Goal: Information Seeking & Learning: Learn about a topic

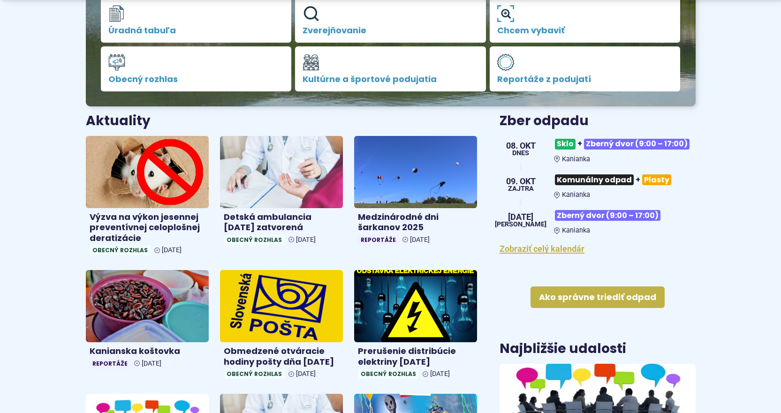
scroll to position [281, 0]
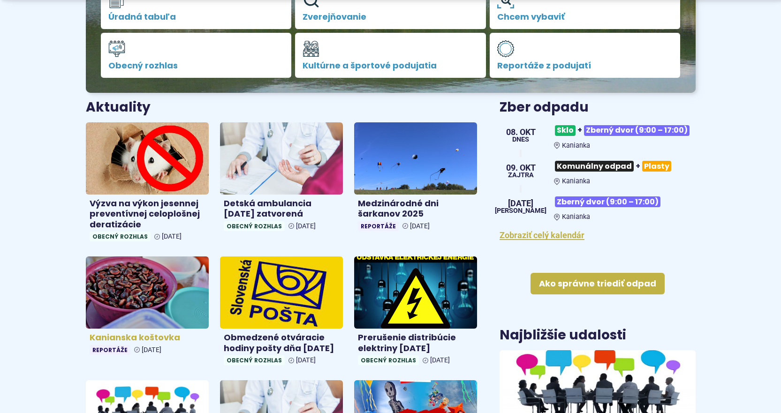
click at [142, 281] on img at bounding box center [147, 292] width 142 height 83
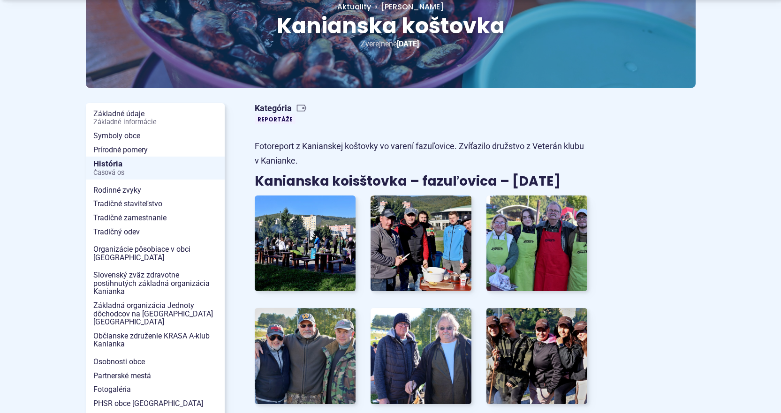
scroll to position [141, 0]
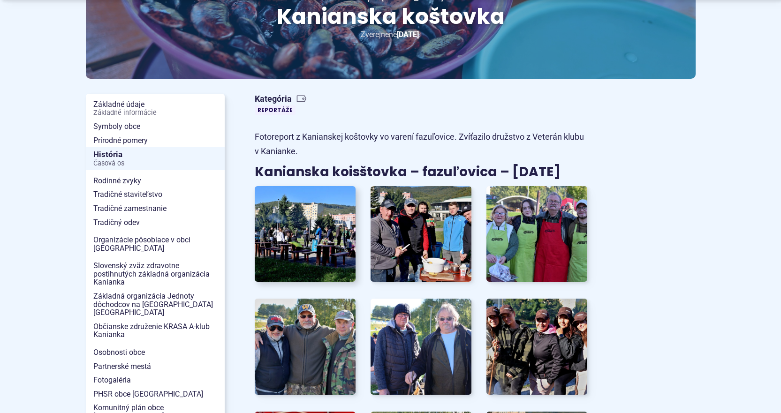
click at [333, 228] on img at bounding box center [305, 234] width 111 height 106
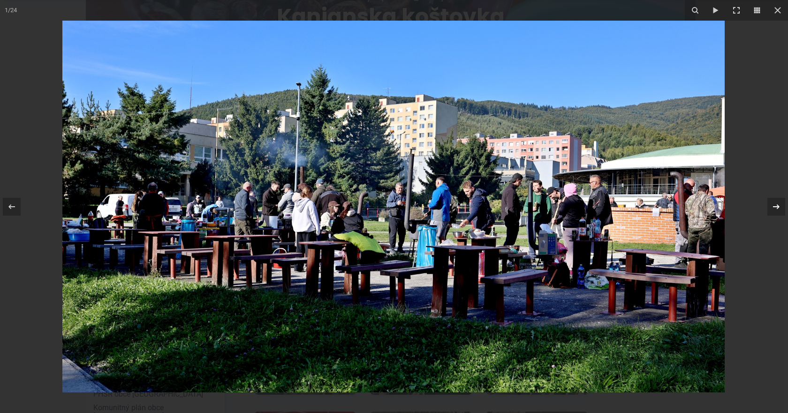
click at [779, 208] on icon at bounding box center [776, 206] width 11 height 11
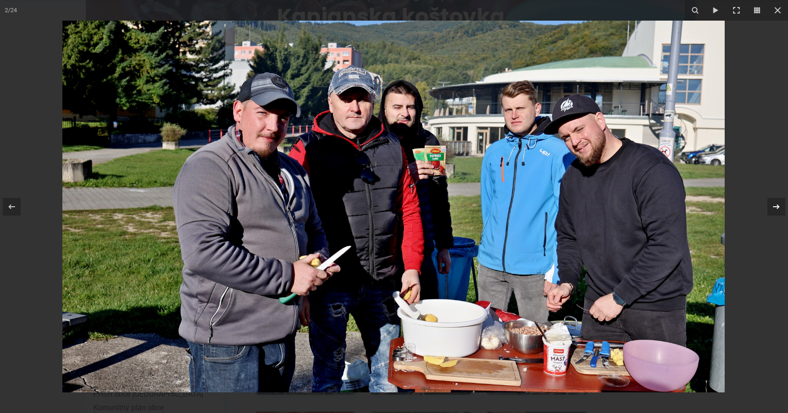
click at [774, 206] on icon at bounding box center [776, 206] width 11 height 11
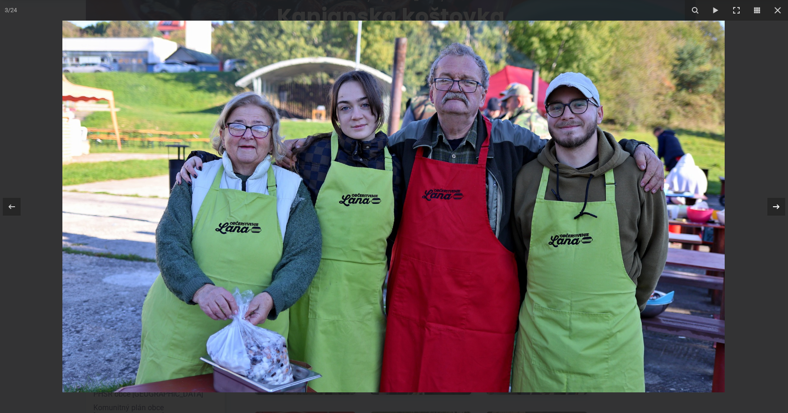
click at [774, 207] on icon at bounding box center [776, 206] width 7 height 5
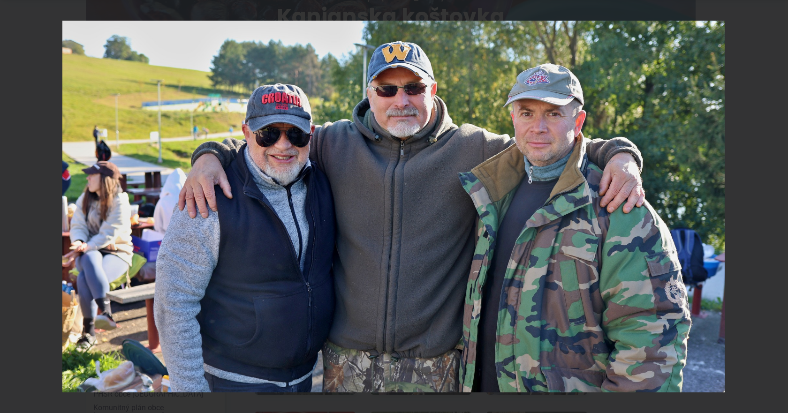
click at [774, 207] on div "4 / 24" at bounding box center [394, 206] width 788 height 413
click at [774, 209] on icon at bounding box center [776, 206] width 11 height 11
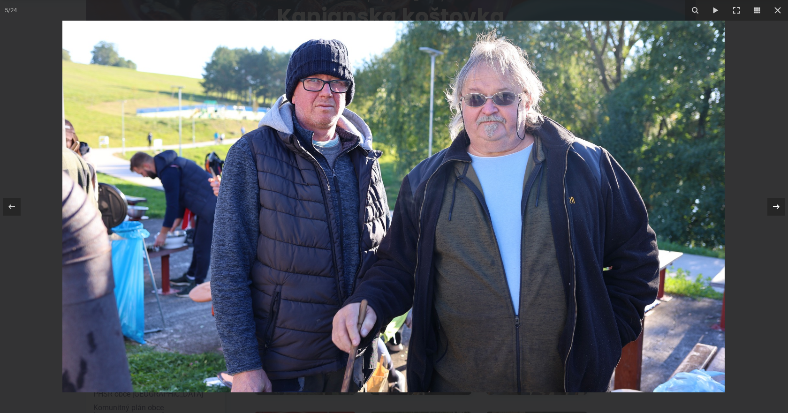
click at [774, 209] on icon at bounding box center [776, 206] width 11 height 11
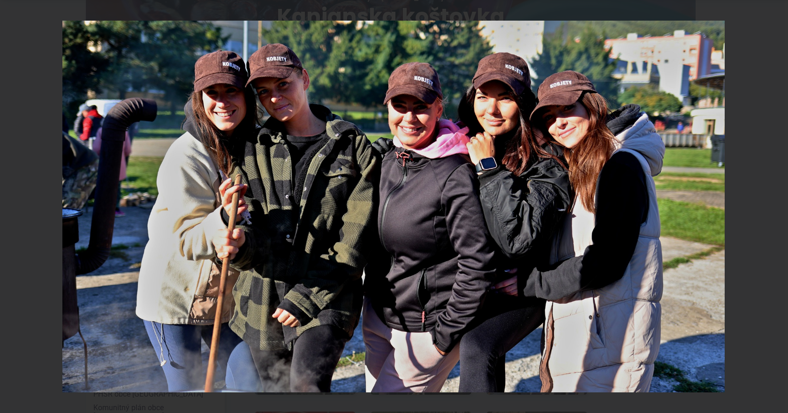
click at [777, 205] on div "6 / 24" at bounding box center [394, 206] width 788 height 413
click at [773, 206] on icon at bounding box center [776, 206] width 11 height 11
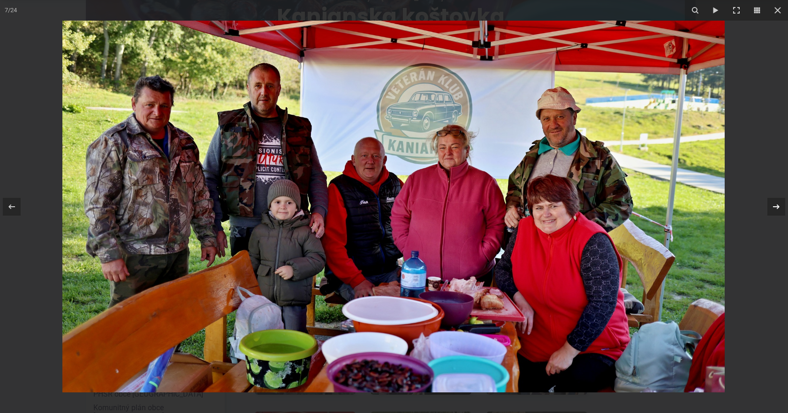
click at [780, 210] on icon at bounding box center [776, 206] width 11 height 11
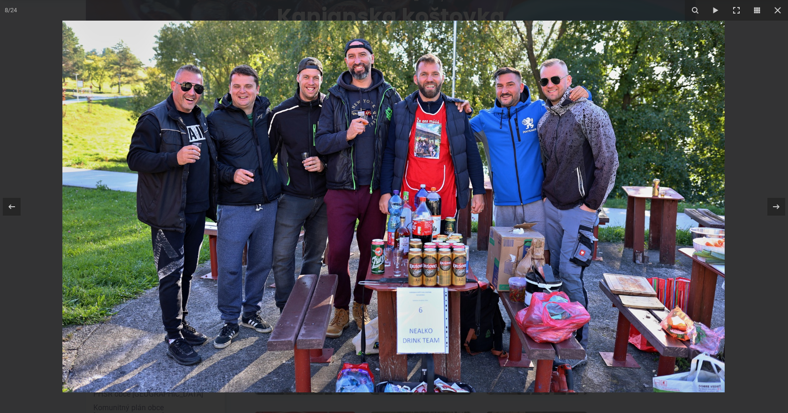
click at [434, 266] on img at bounding box center [393, 207] width 662 height 372
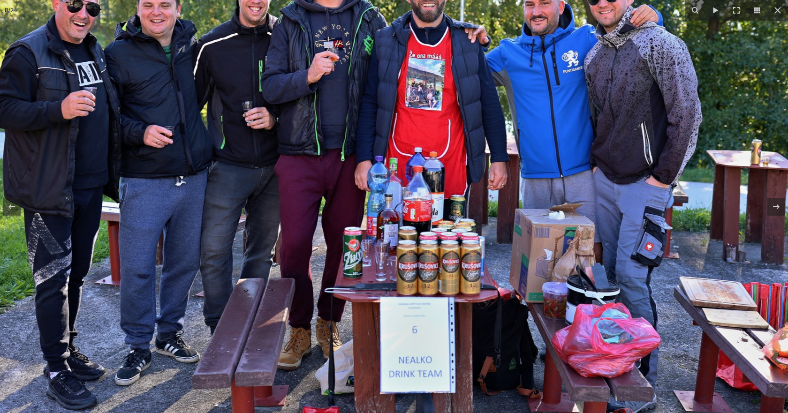
click at [433, 256] on img at bounding box center [375, 179] width 961 height 539
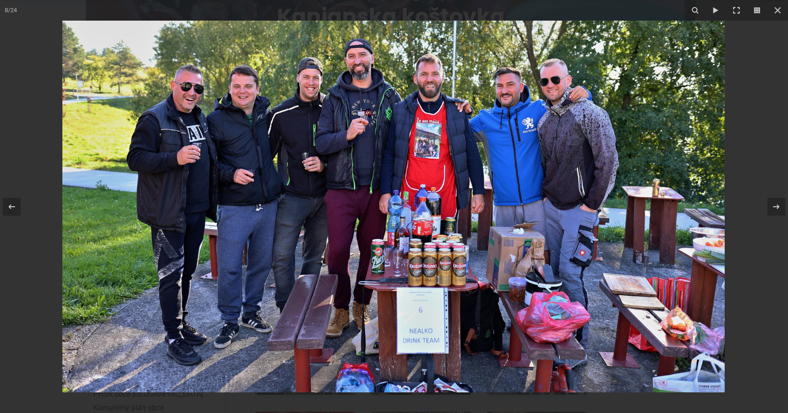
click at [416, 253] on img at bounding box center [393, 207] width 662 height 372
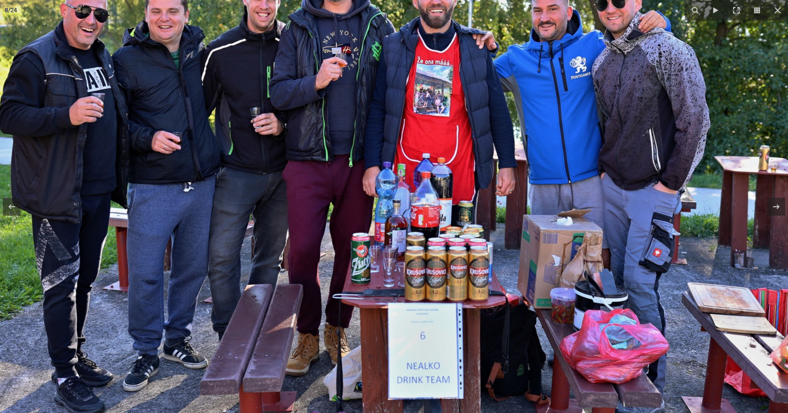
click at [419, 240] on img at bounding box center [383, 185] width 961 height 539
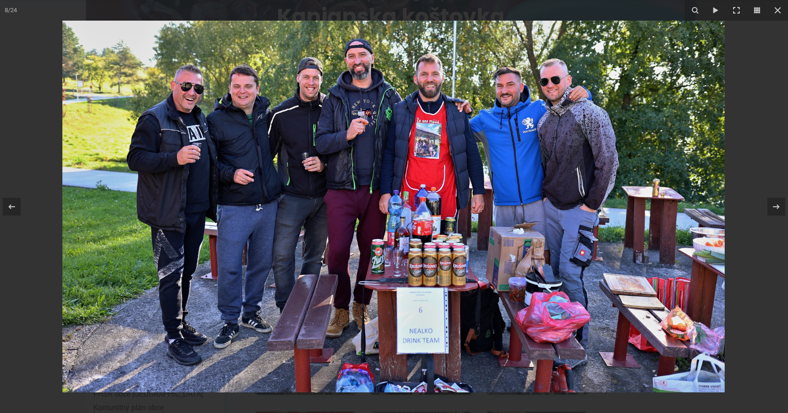
click at [438, 145] on img at bounding box center [393, 207] width 662 height 372
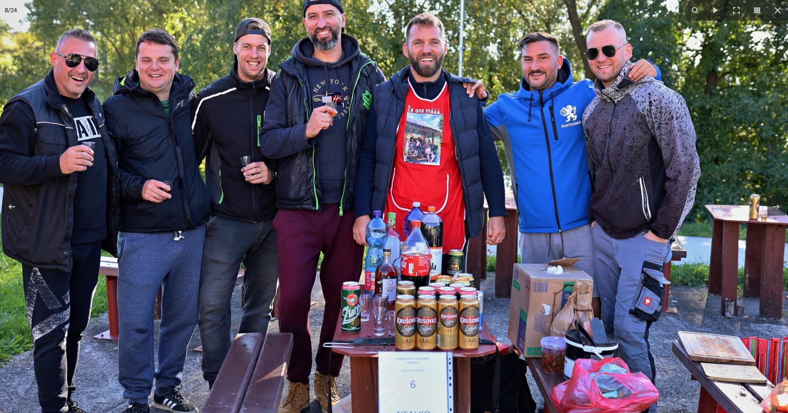
click at [441, 188] on img at bounding box center [374, 234] width 961 height 539
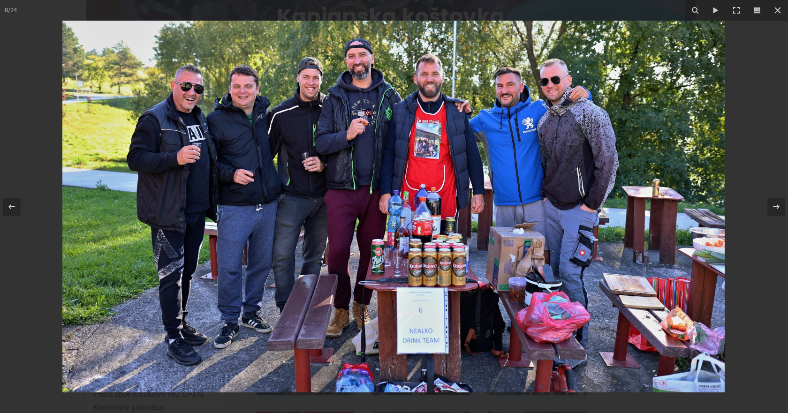
click at [532, 143] on img at bounding box center [393, 207] width 662 height 372
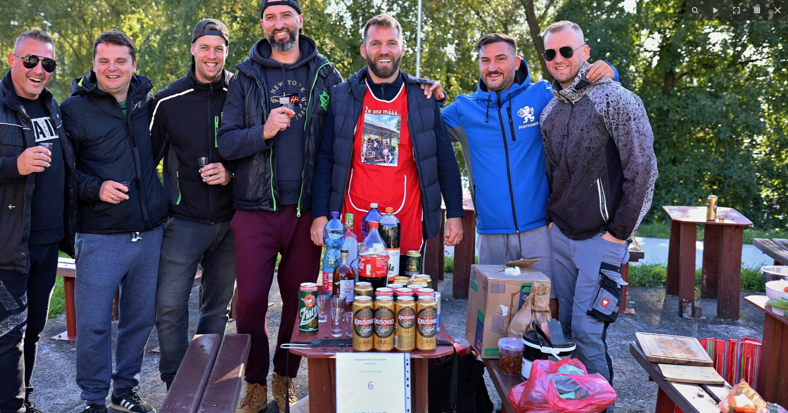
click at [567, 151] on img at bounding box center [331, 235] width 961 height 539
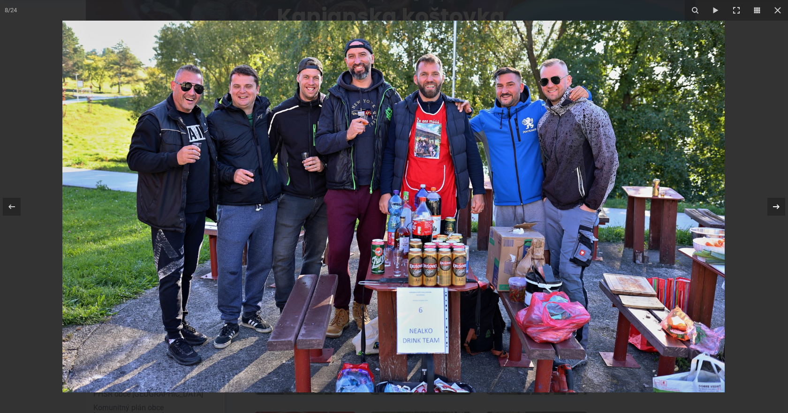
click at [774, 206] on div "8 / 24" at bounding box center [394, 206] width 788 height 413
click at [775, 211] on icon at bounding box center [776, 206] width 11 height 11
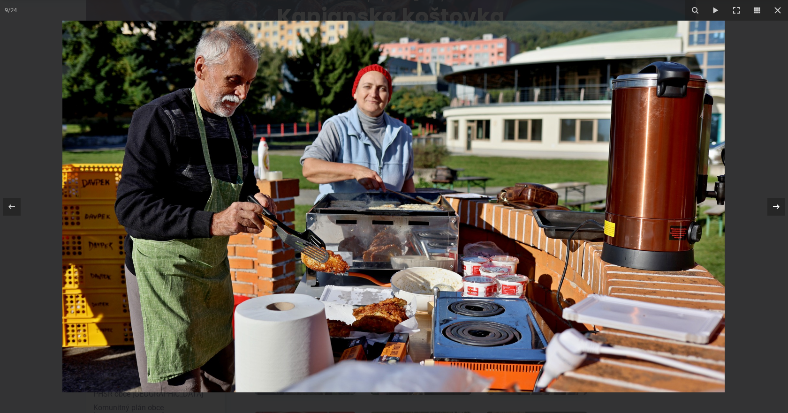
click at [775, 211] on icon at bounding box center [776, 206] width 11 height 11
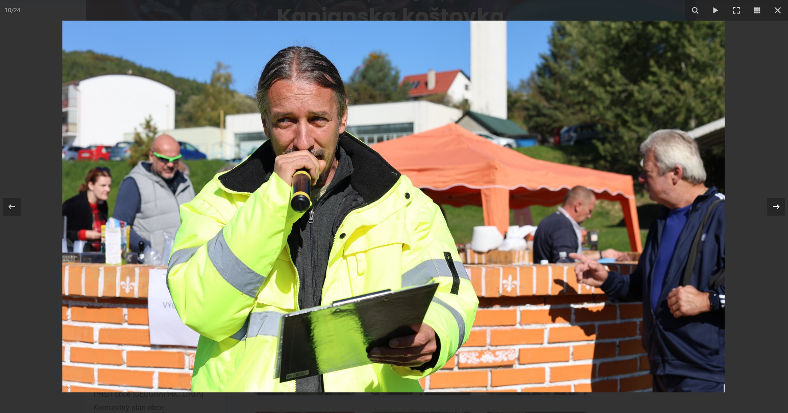
click at [775, 211] on icon at bounding box center [776, 206] width 11 height 11
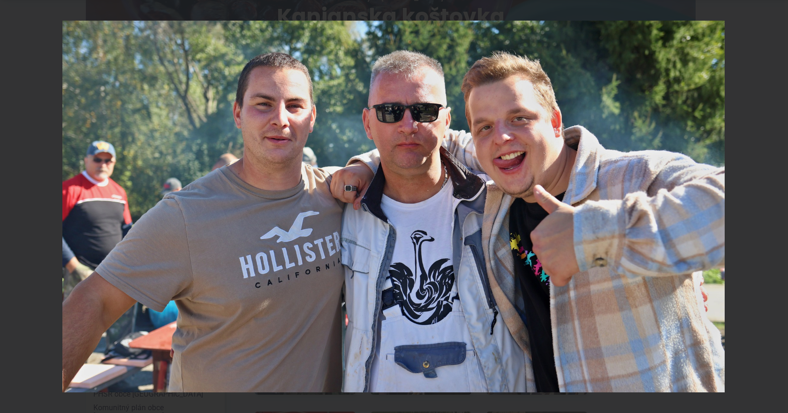
click at [775, 211] on div "11 / 24" at bounding box center [394, 206] width 788 height 413
click at [776, 205] on icon at bounding box center [776, 206] width 11 height 11
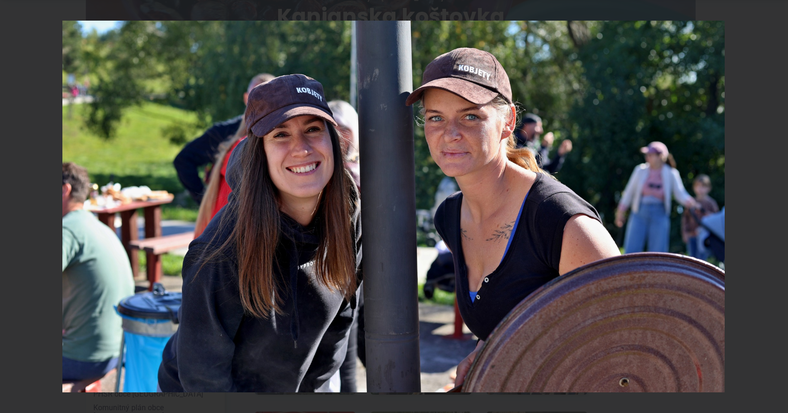
click at [776, 205] on div "12 / 24" at bounding box center [394, 206] width 788 height 413
click at [779, 207] on icon at bounding box center [776, 206] width 11 height 11
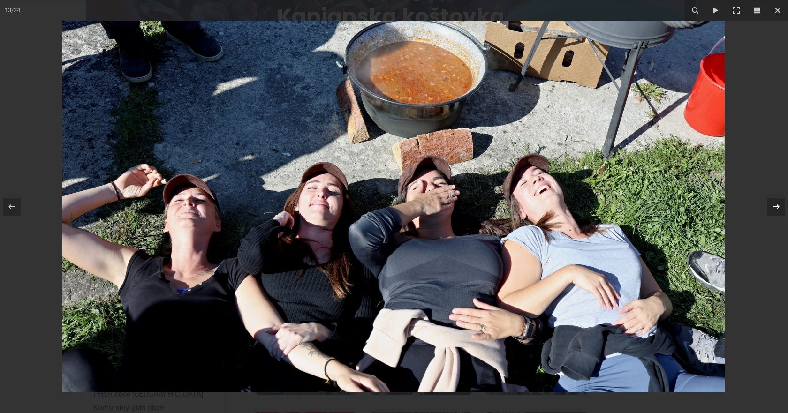
click at [779, 207] on icon at bounding box center [776, 206] width 7 height 5
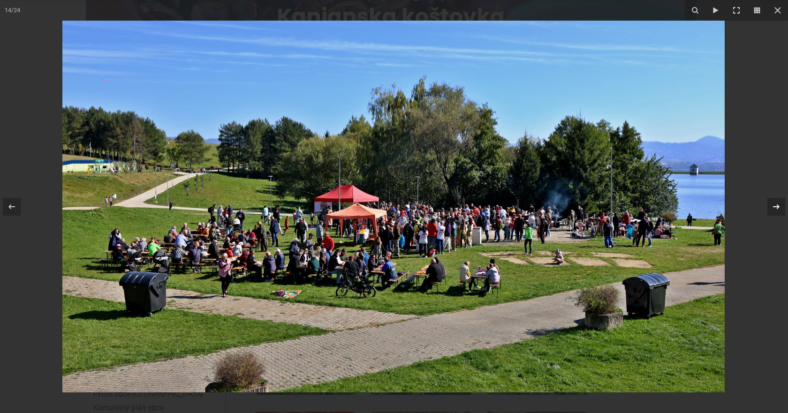
click at [779, 207] on icon at bounding box center [776, 206] width 7 height 5
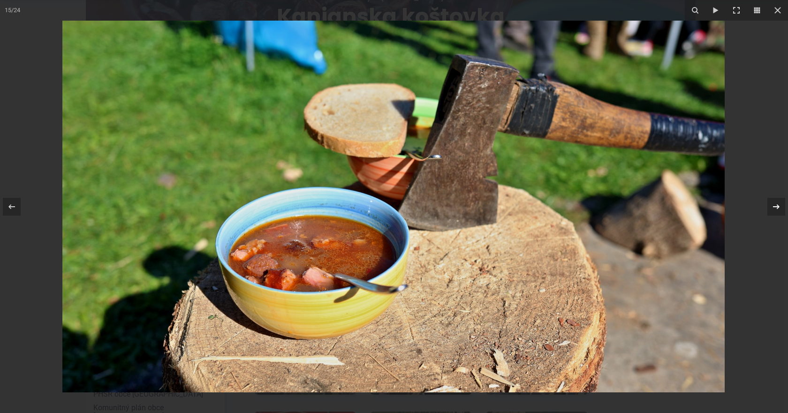
click at [779, 207] on icon at bounding box center [776, 206] width 7 height 5
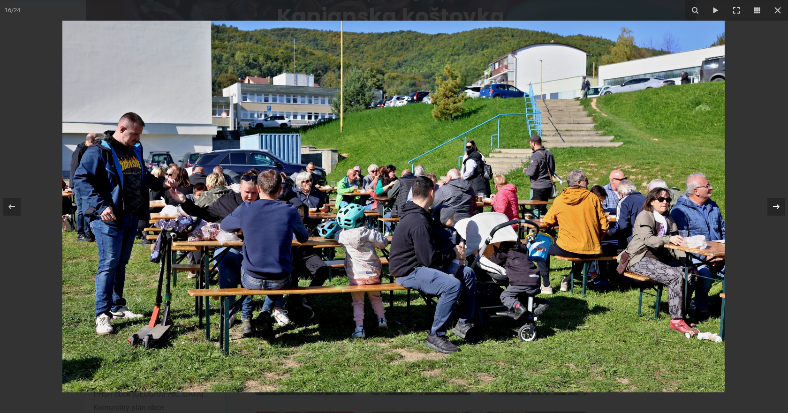
click at [779, 207] on icon at bounding box center [776, 206] width 7 height 5
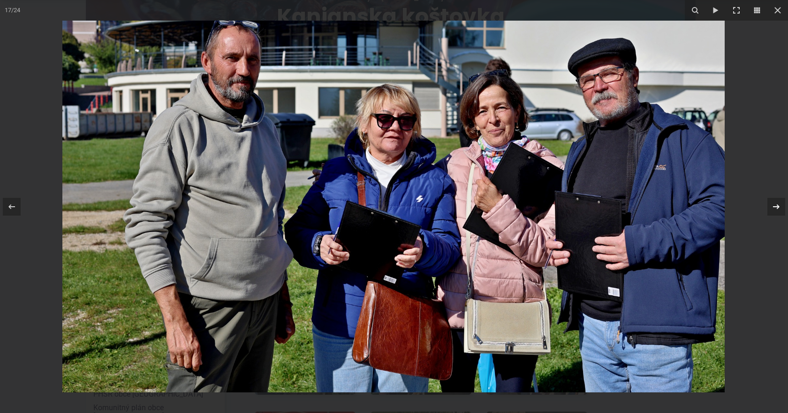
click at [779, 207] on icon at bounding box center [776, 206] width 7 height 5
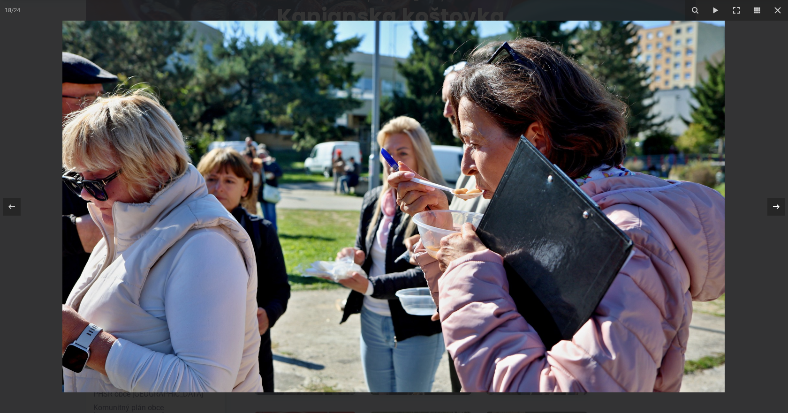
click at [779, 207] on icon at bounding box center [776, 206] width 7 height 5
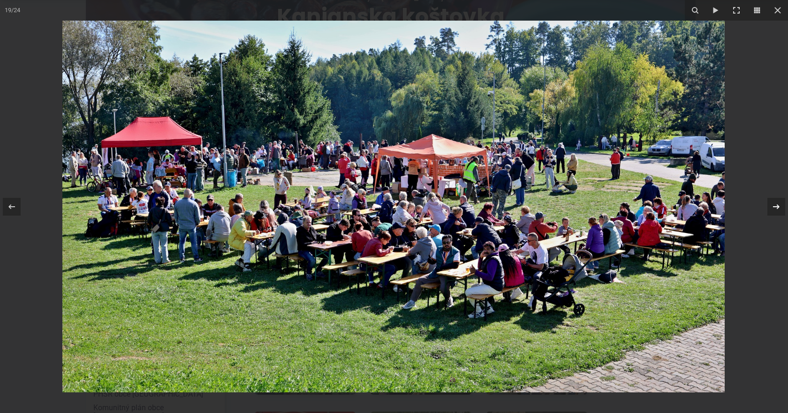
click at [779, 207] on icon at bounding box center [776, 206] width 7 height 5
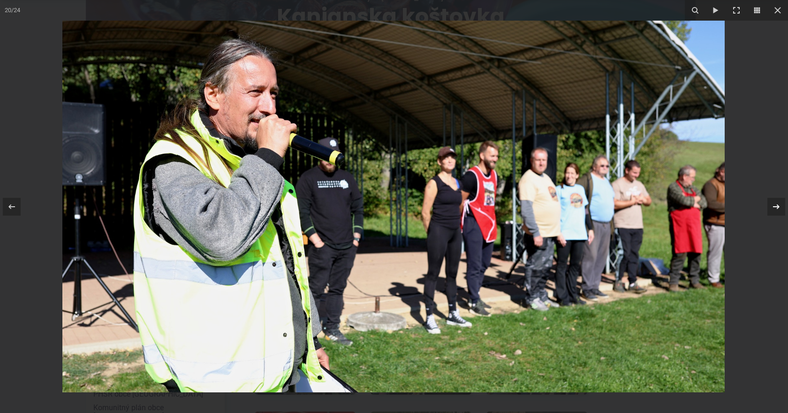
click at [779, 207] on icon at bounding box center [776, 206] width 7 height 5
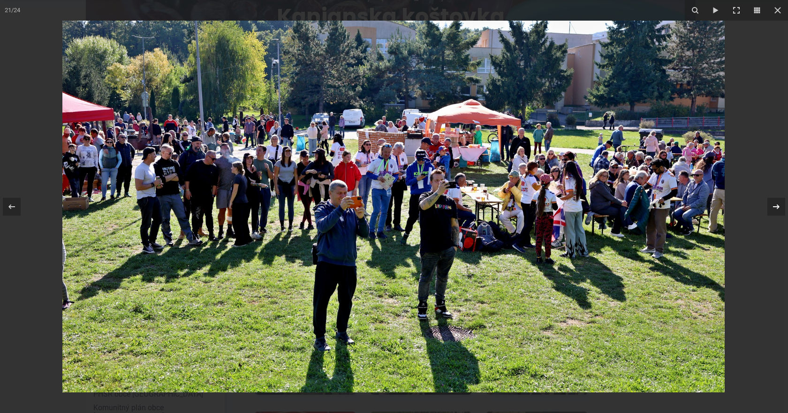
click at [779, 207] on icon at bounding box center [776, 206] width 7 height 5
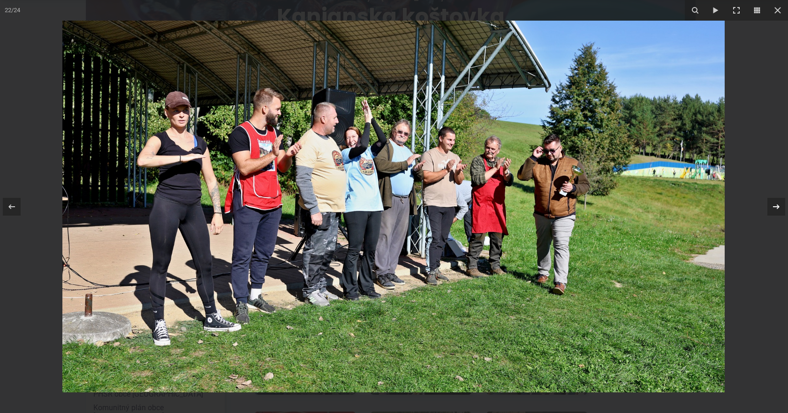
click at [779, 207] on icon at bounding box center [776, 206] width 7 height 5
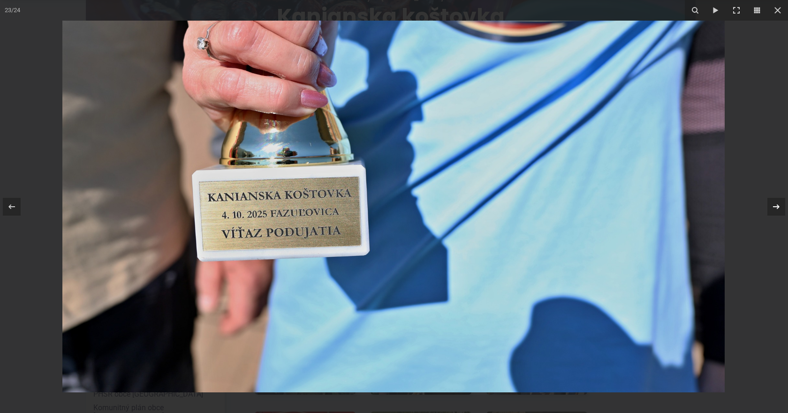
click at [779, 207] on icon at bounding box center [776, 206] width 7 height 5
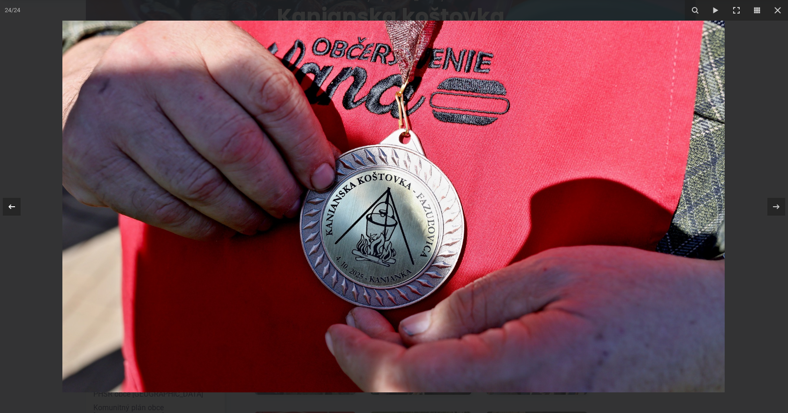
click at [21, 209] on button at bounding box center [16, 206] width 33 height 47
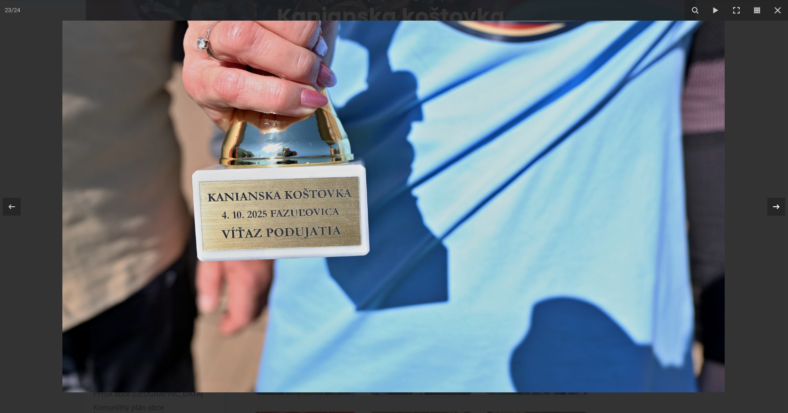
click at [780, 205] on icon at bounding box center [776, 206] width 11 height 11
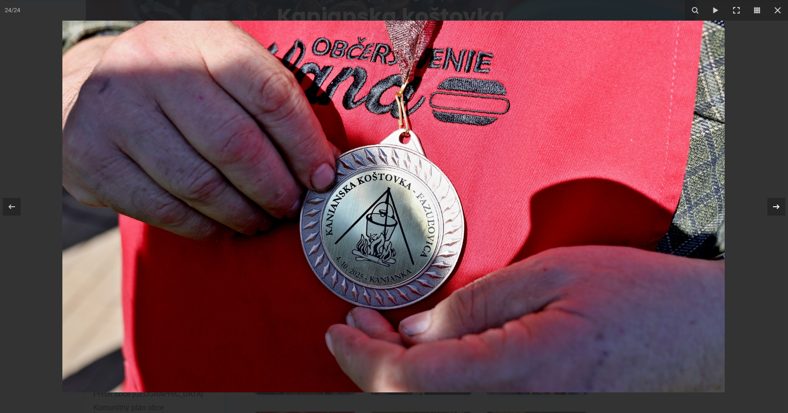
click at [780, 205] on icon at bounding box center [776, 206] width 11 height 11
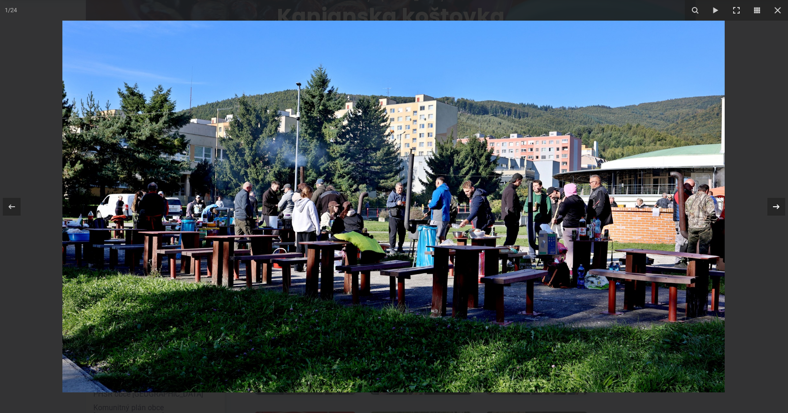
click at [780, 205] on icon at bounding box center [776, 206] width 11 height 11
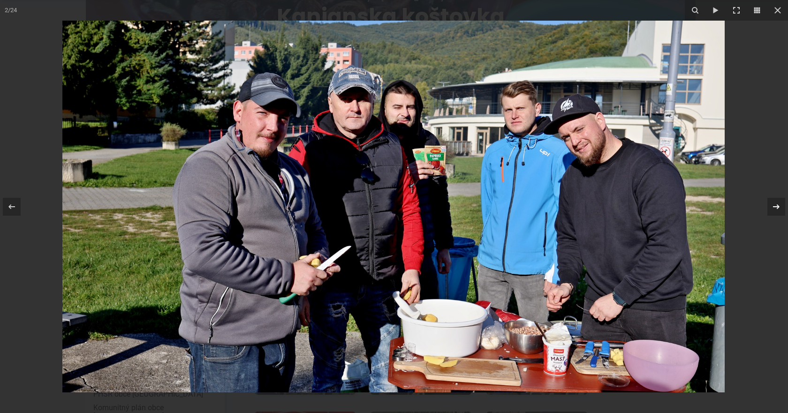
click at [780, 205] on icon at bounding box center [776, 206] width 11 height 11
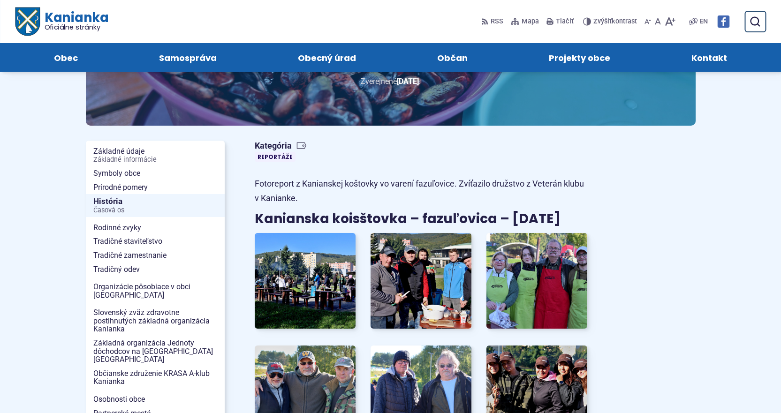
scroll to position [0, 0]
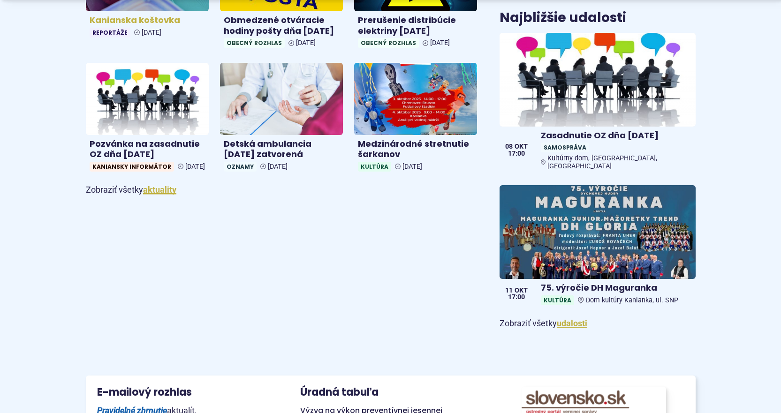
scroll to position [610, 0]
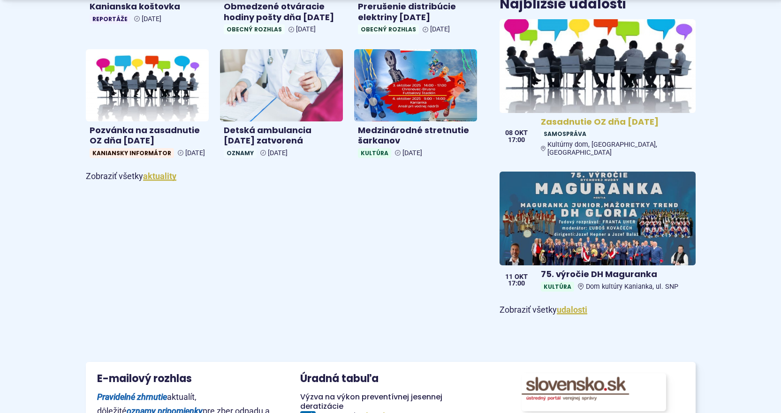
click at [630, 56] on img at bounding box center [597, 66] width 225 height 108
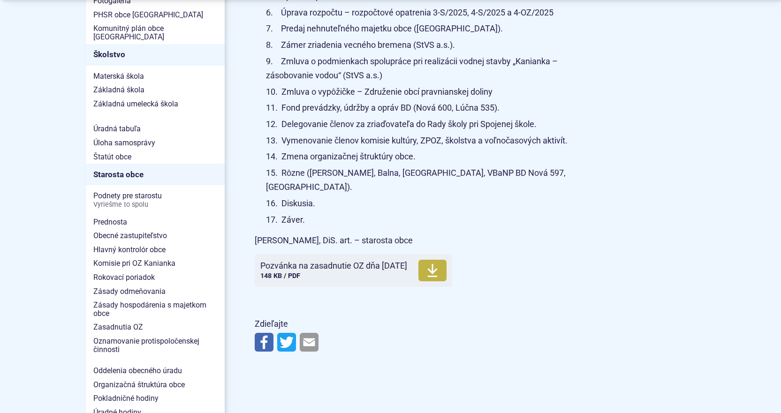
drag, startPoint x: 648, startPoint y: 226, endPoint x: 648, endPoint y: 231, distance: 4.7
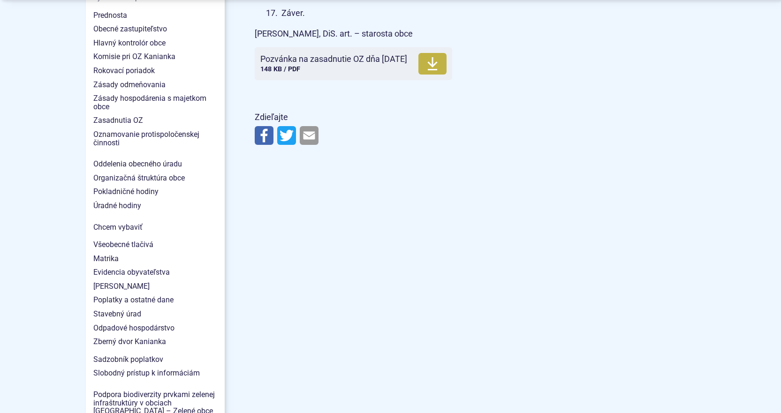
scroll to position [849, 0]
